Goal: Navigation & Orientation: Find specific page/section

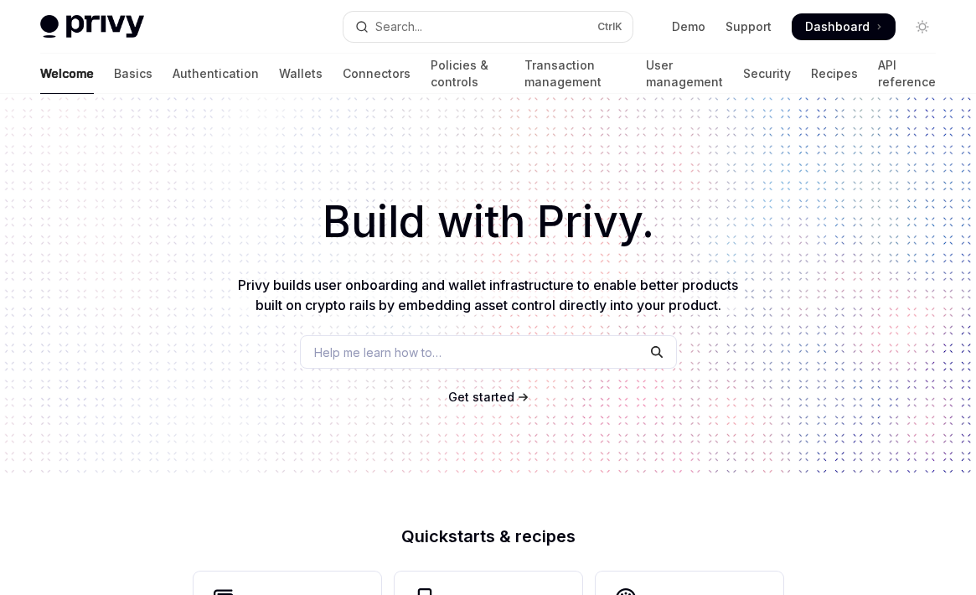
scroll to position [738, 0]
